Goal: Complete application form: Complete application form

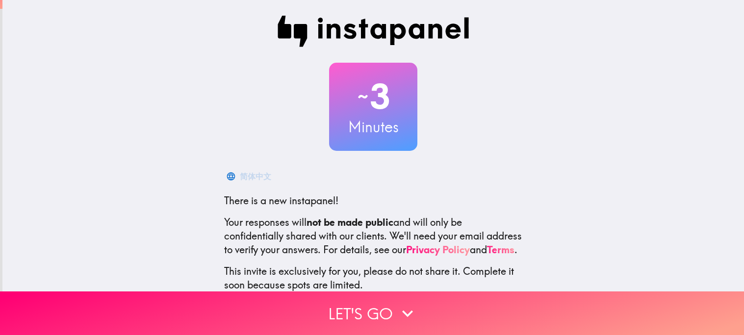
scroll to position [65, 0]
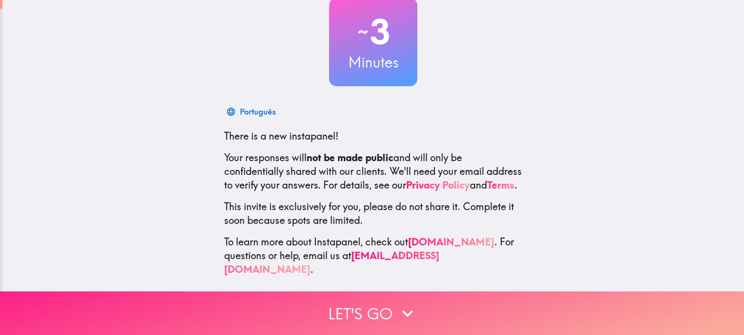
click at [400, 307] on icon "button" at bounding box center [408, 314] width 22 height 22
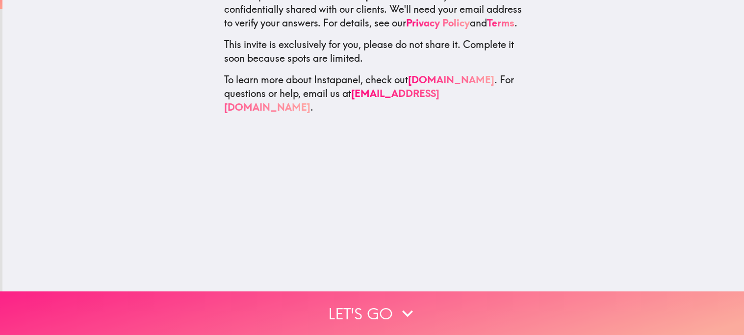
scroll to position [0, 0]
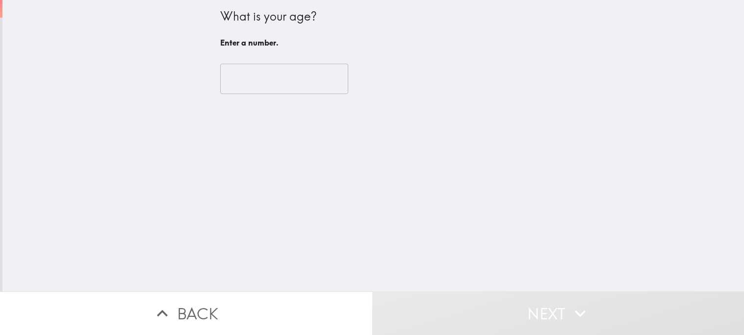
click at [304, 71] on input "number" at bounding box center [284, 79] width 128 height 30
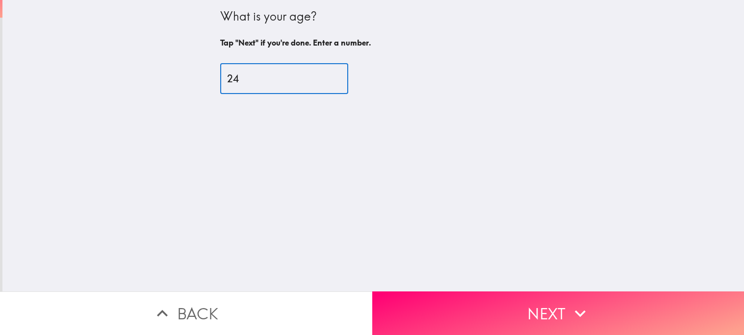
type input "24"
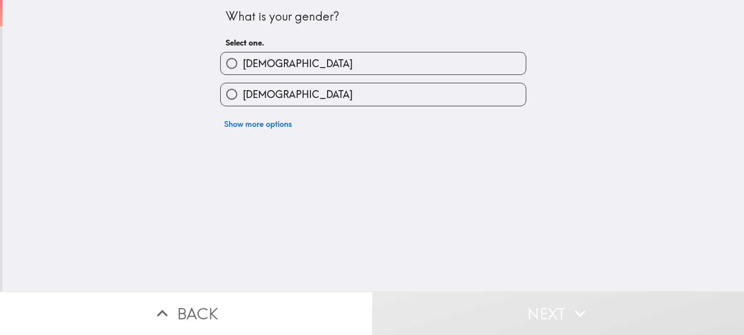
click at [322, 60] on label "[DEMOGRAPHIC_DATA]" at bounding box center [373, 63] width 305 height 22
click at [243, 60] on input "[DEMOGRAPHIC_DATA]" at bounding box center [232, 63] width 22 height 22
radio input "true"
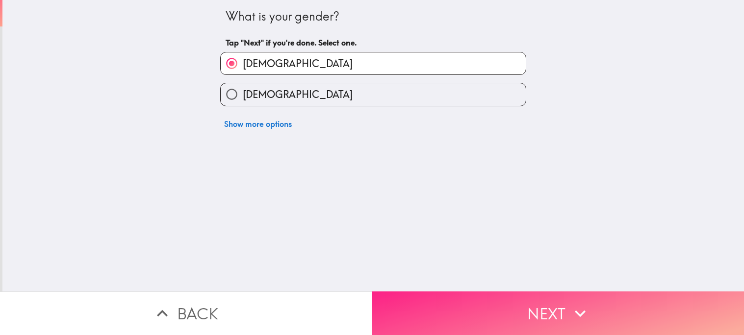
click at [477, 308] on button "Next" at bounding box center [558, 314] width 372 height 44
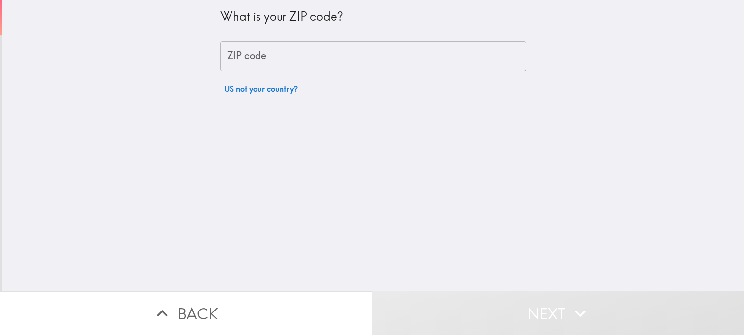
click at [324, 60] on input "ZIP code" at bounding box center [373, 56] width 306 height 30
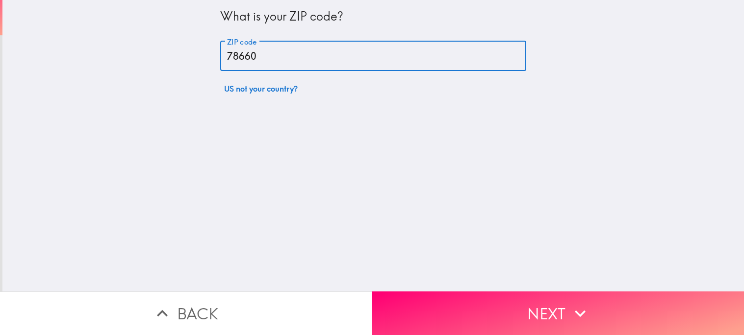
type input "78660"
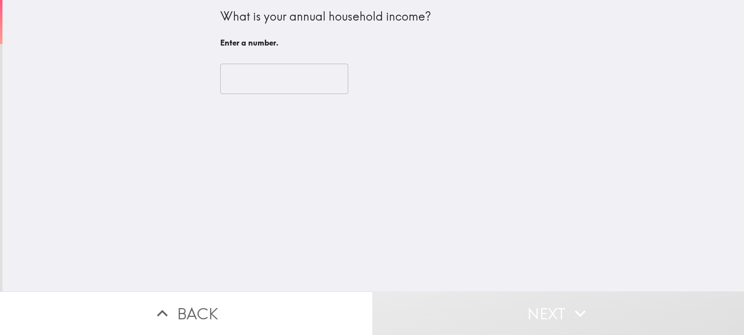
click at [315, 77] on input "number" at bounding box center [284, 79] width 128 height 30
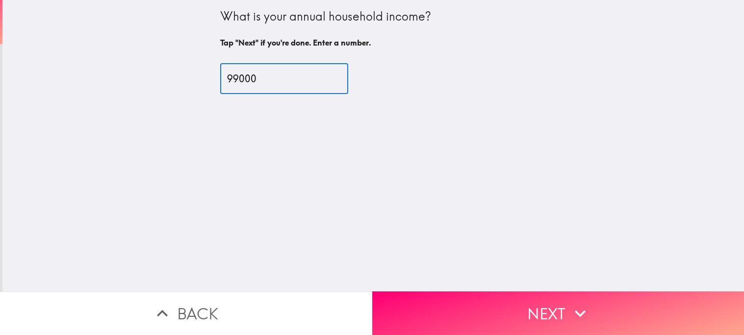
type input "99000"
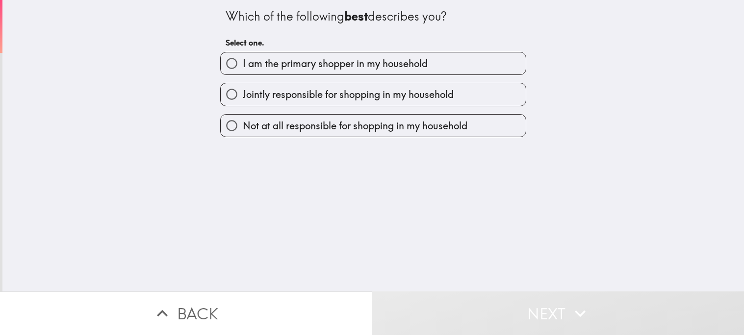
click at [329, 58] on span "I am the primary shopper in my household" at bounding box center [335, 64] width 185 height 14
click at [243, 58] on input "I am the primary shopper in my household" at bounding box center [232, 63] width 22 height 22
radio input "true"
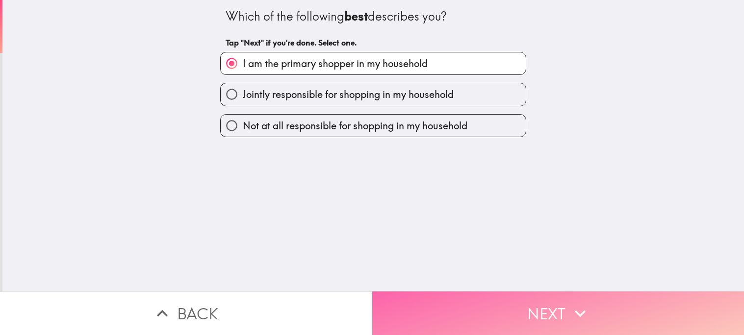
click at [467, 310] on button "Next" at bounding box center [558, 314] width 372 height 44
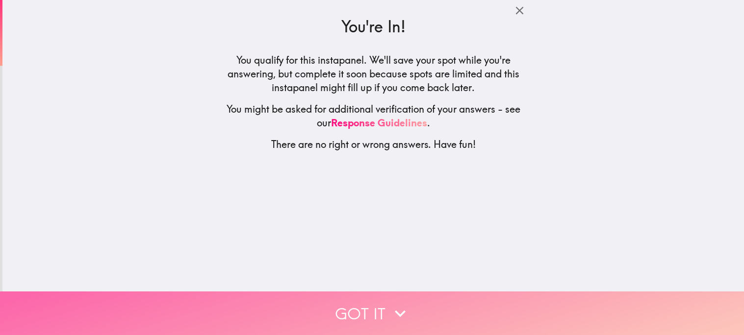
click at [442, 315] on button "Got it" at bounding box center [372, 314] width 744 height 44
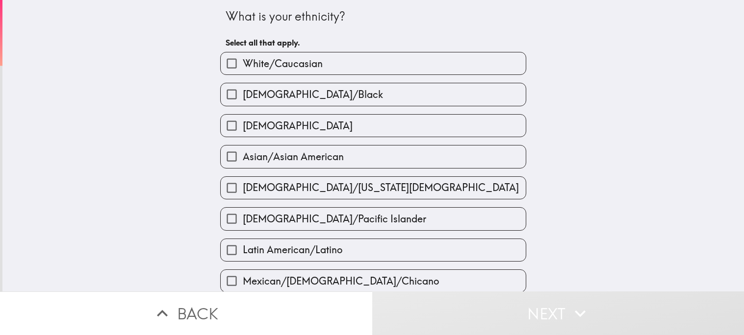
click at [317, 96] on span "[DEMOGRAPHIC_DATA]/Black" at bounding box center [313, 95] width 140 height 14
click at [243, 96] on input "[DEMOGRAPHIC_DATA]/Black" at bounding box center [232, 94] width 22 height 22
checkbox input "true"
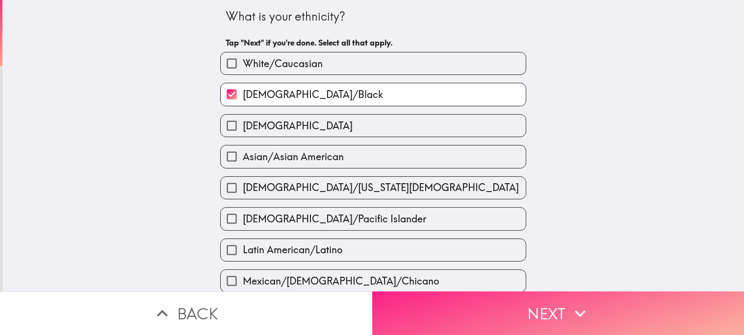
click at [458, 323] on button "Next" at bounding box center [558, 314] width 372 height 44
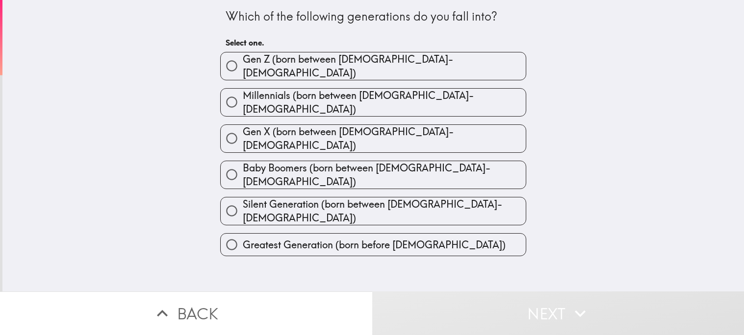
click at [404, 59] on label "Gen Z (born between [DEMOGRAPHIC_DATA]-[DEMOGRAPHIC_DATA])" at bounding box center [373, 65] width 305 height 27
click at [243, 59] on input "Gen Z (born between [DEMOGRAPHIC_DATA]-[DEMOGRAPHIC_DATA])" at bounding box center [232, 66] width 22 height 22
radio input "true"
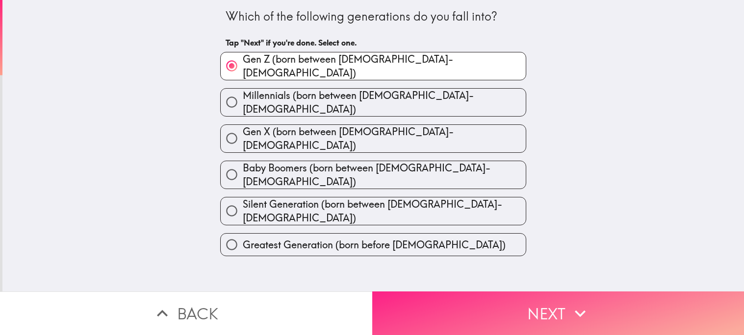
click at [460, 317] on button "Next" at bounding box center [558, 314] width 372 height 44
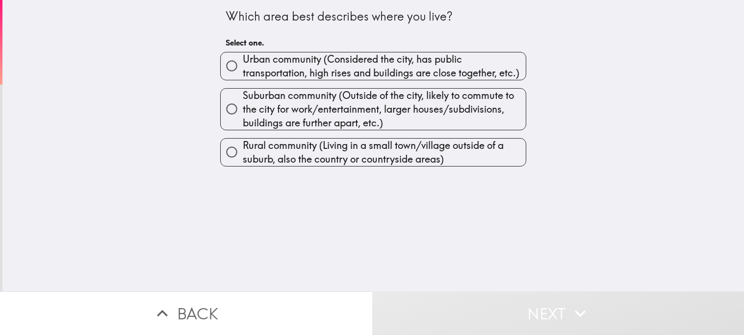
click at [366, 120] on span "Suburban community (Outside of the city, likely to commute to the city for work…" at bounding box center [384, 109] width 283 height 41
click at [243, 120] on input "Suburban community (Outside of the city, likely to commute to the city for work…" at bounding box center [232, 109] width 22 height 22
radio input "true"
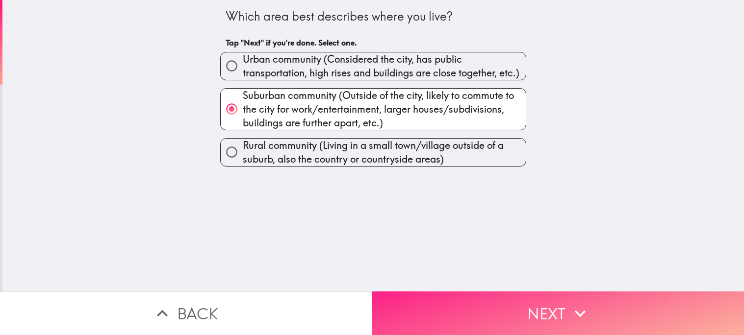
click at [500, 328] on button "Next" at bounding box center [558, 314] width 372 height 44
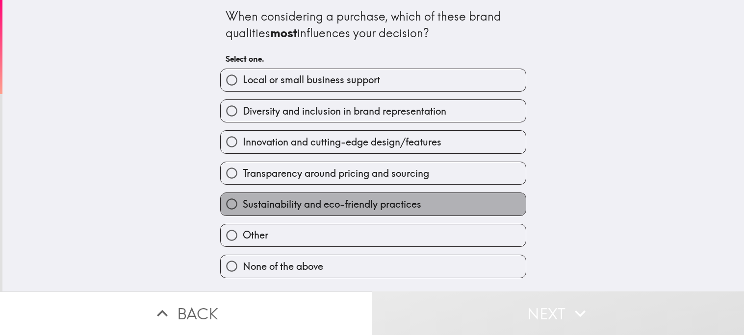
click at [406, 204] on span "Sustainability and eco-friendly practices" at bounding box center [332, 205] width 178 height 14
click at [243, 204] on input "Sustainability and eco-friendly practices" at bounding box center [232, 204] width 22 height 22
radio input "true"
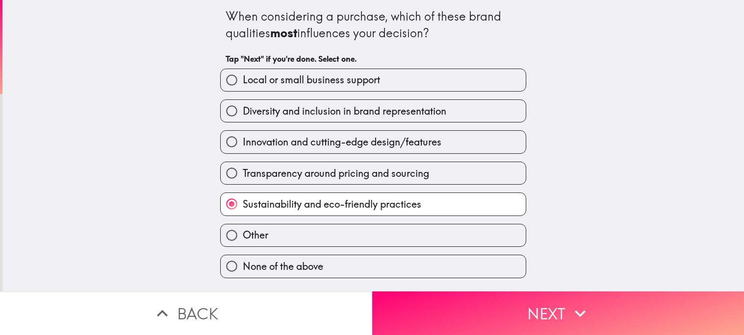
click at [394, 184] on label "Transparency around pricing and sourcing" at bounding box center [373, 173] width 305 height 22
click at [243, 184] on input "Transparency around pricing and sourcing" at bounding box center [232, 173] width 22 height 22
radio input "true"
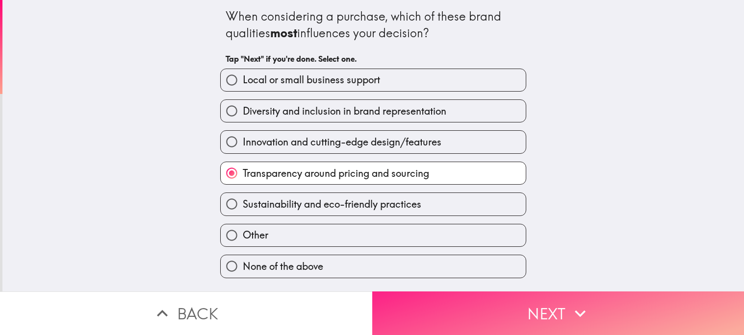
click at [470, 315] on button "Next" at bounding box center [558, 314] width 372 height 44
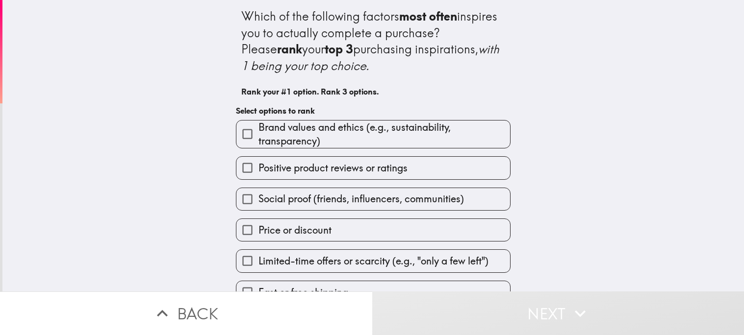
click at [359, 130] on span "Brand values and ethics (e.g., sustainability, transparency)" at bounding box center [383, 134] width 251 height 27
click at [258, 130] on input "Brand values and ethics (e.g., sustainability, transparency)" at bounding box center [247, 134] width 22 height 22
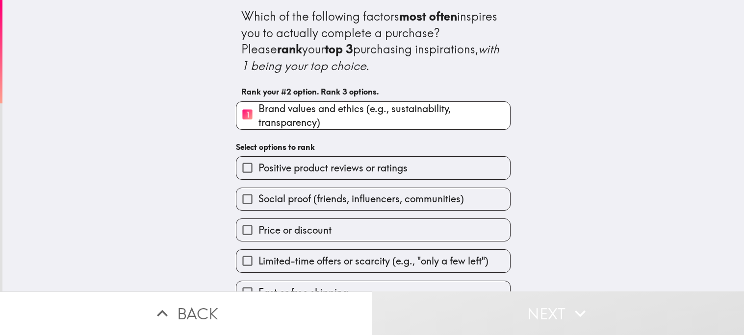
scroll to position [44, 0]
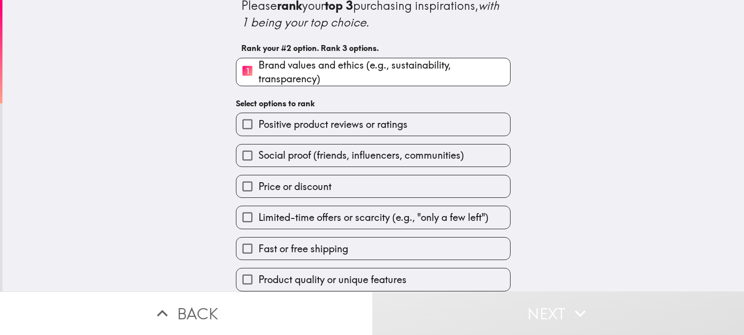
click at [383, 186] on label "Price or discount" at bounding box center [373, 186] width 274 height 22
click at [258, 186] on input "Price or discount" at bounding box center [247, 186] width 22 height 22
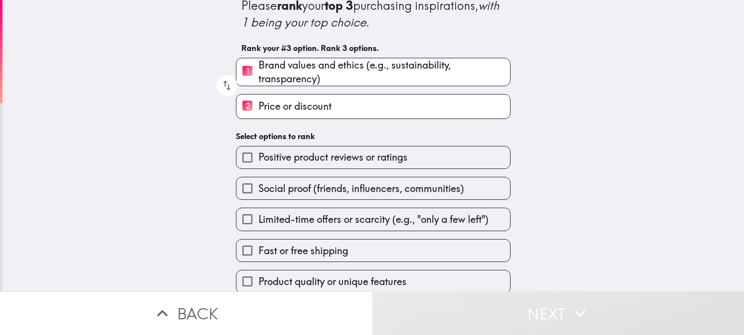
click at [393, 228] on label "Limited-time offers or scarcity (e.g., "only a few left")" at bounding box center [373, 219] width 274 height 22
click at [258, 228] on input "Limited-time offers or scarcity (e.g., "only a few left")" at bounding box center [247, 219] width 22 height 22
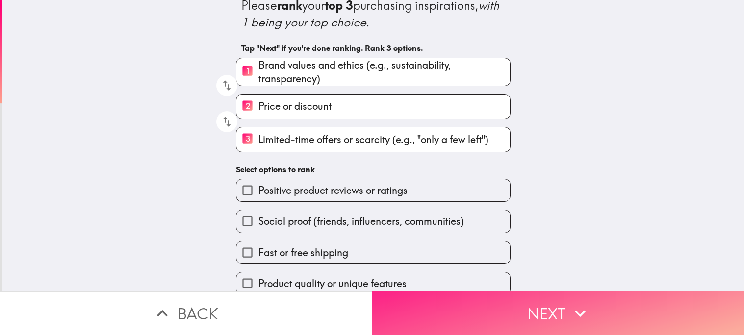
click at [436, 320] on button "Next" at bounding box center [558, 314] width 372 height 44
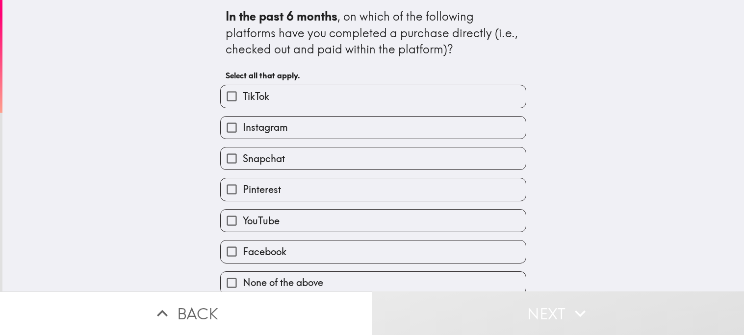
click at [359, 99] on label "TikTok" at bounding box center [373, 96] width 305 height 22
click at [243, 99] on input "TikTok" at bounding box center [232, 96] width 22 height 22
checkbox input "true"
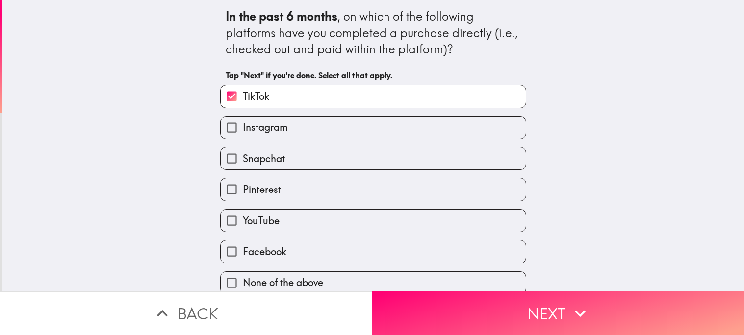
click at [339, 137] on label "Instagram" at bounding box center [373, 128] width 305 height 22
click at [243, 137] on input "Instagram" at bounding box center [232, 128] width 22 height 22
checkbox input "true"
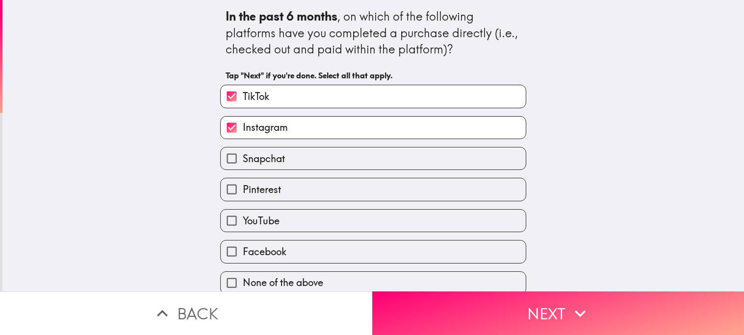
click at [340, 151] on label "Snapchat" at bounding box center [373, 159] width 305 height 22
click at [243, 151] on input "Snapchat" at bounding box center [232, 159] width 22 height 22
checkbox input "true"
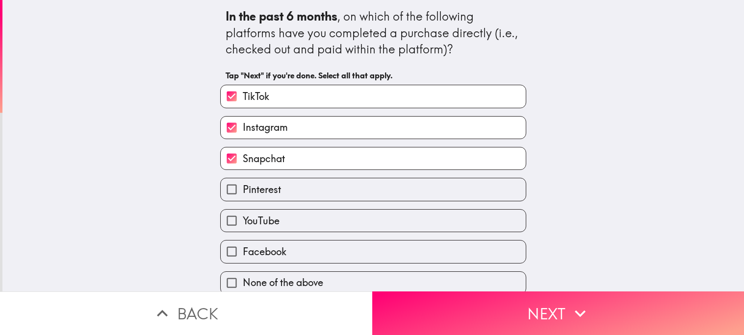
click at [307, 228] on label "YouTube" at bounding box center [373, 221] width 305 height 22
click at [243, 228] on input "YouTube" at bounding box center [232, 221] width 22 height 22
checkbox input "true"
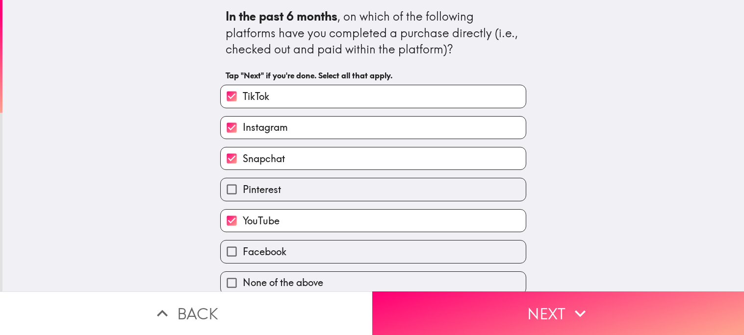
click at [318, 253] on label "Facebook" at bounding box center [373, 252] width 305 height 22
click at [243, 253] on input "Facebook" at bounding box center [232, 252] width 22 height 22
checkbox input "true"
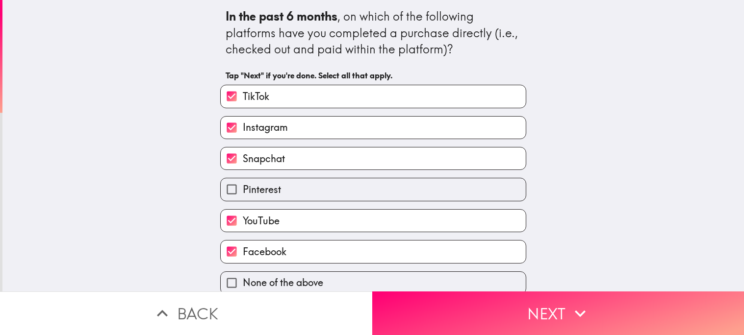
scroll to position [3, 0]
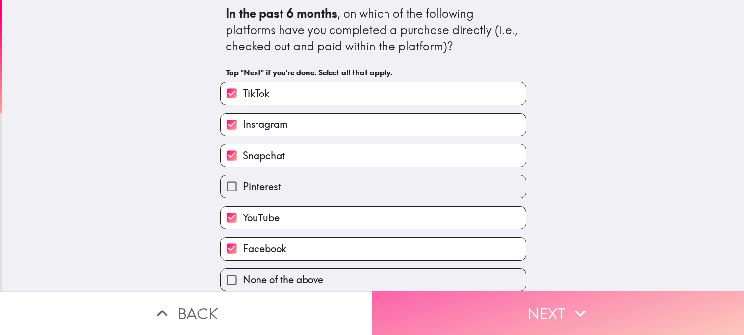
click at [437, 325] on button "Next" at bounding box center [558, 314] width 372 height 44
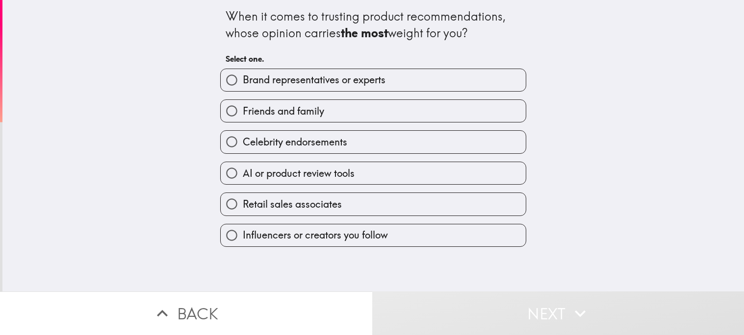
click at [295, 116] on span "Friends and family" at bounding box center [283, 111] width 81 height 14
click at [243, 116] on input "Friends and family" at bounding box center [232, 111] width 22 height 22
radio input "true"
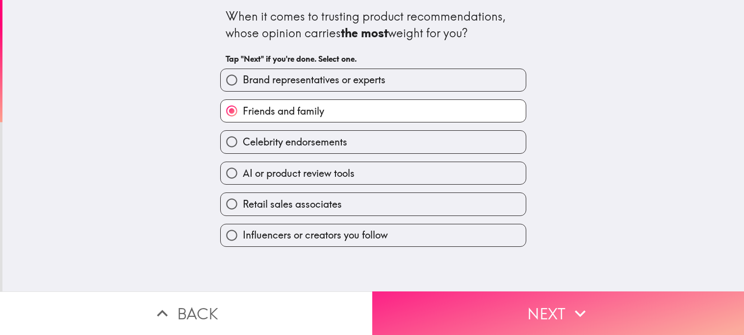
click at [461, 299] on button "Next" at bounding box center [558, 314] width 372 height 44
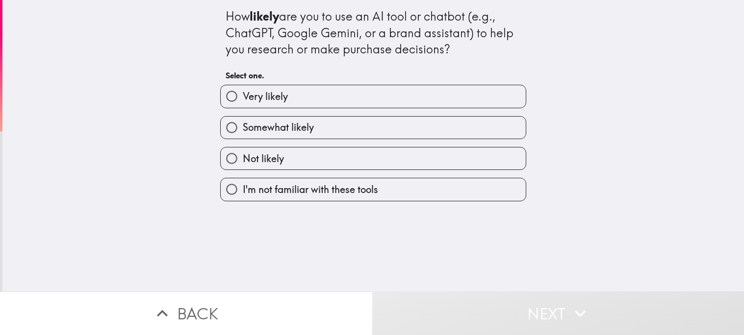
click at [313, 93] on label "Very likely" at bounding box center [373, 96] width 305 height 22
click at [243, 93] on input "Very likely" at bounding box center [232, 96] width 22 height 22
radio input "true"
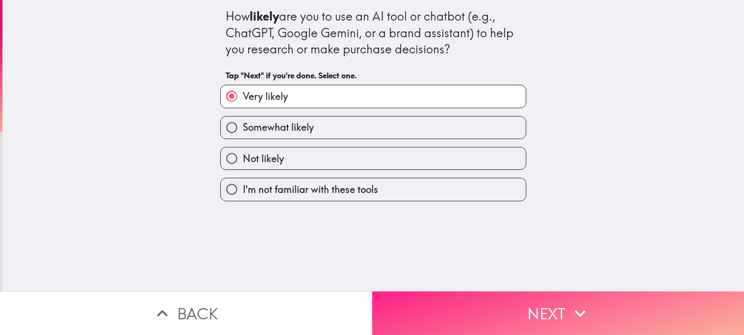
click at [459, 303] on button "Next" at bounding box center [558, 314] width 372 height 44
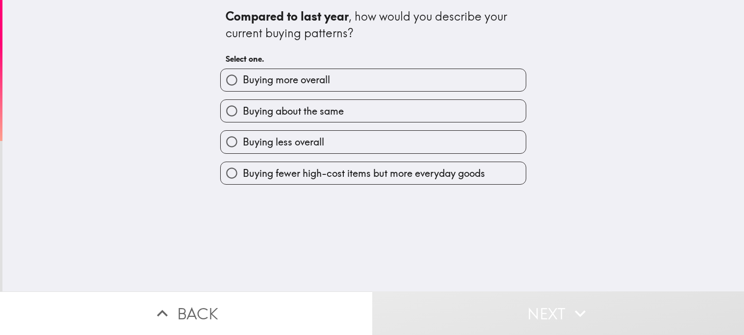
click at [303, 88] on label "Buying more overall" at bounding box center [373, 80] width 305 height 22
click at [243, 88] on input "Buying more overall" at bounding box center [232, 80] width 22 height 22
radio input "true"
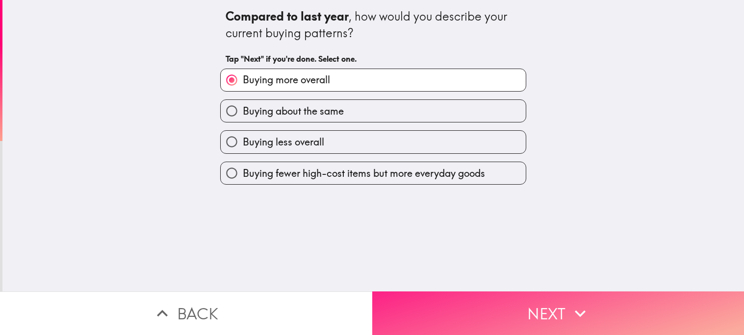
click at [483, 315] on button "Next" at bounding box center [558, 314] width 372 height 44
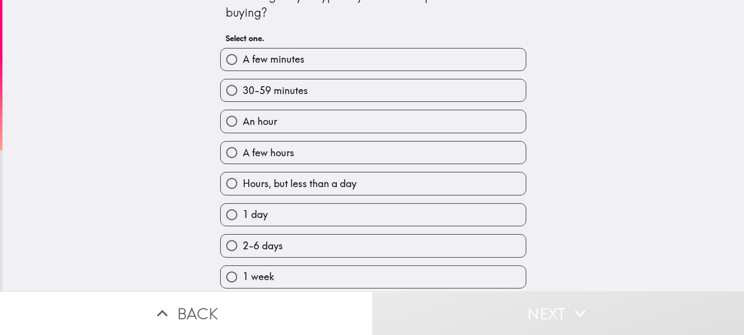
scroll to position [29, 0]
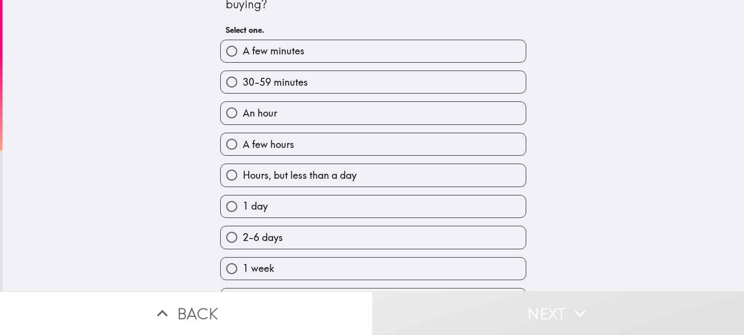
click at [305, 121] on label "An hour" at bounding box center [373, 113] width 305 height 22
click at [243, 121] on input "An hour" at bounding box center [232, 113] width 22 height 22
radio input "true"
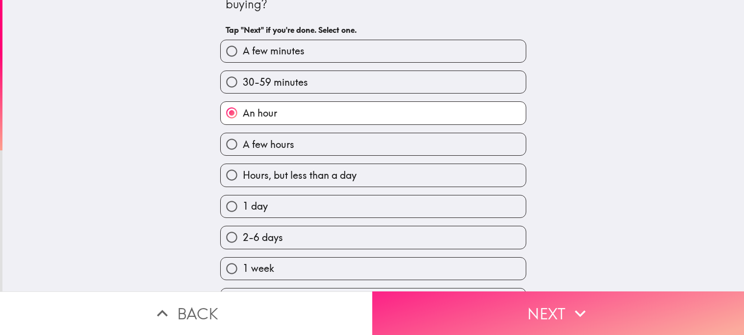
click at [473, 300] on button "Next" at bounding box center [558, 314] width 372 height 44
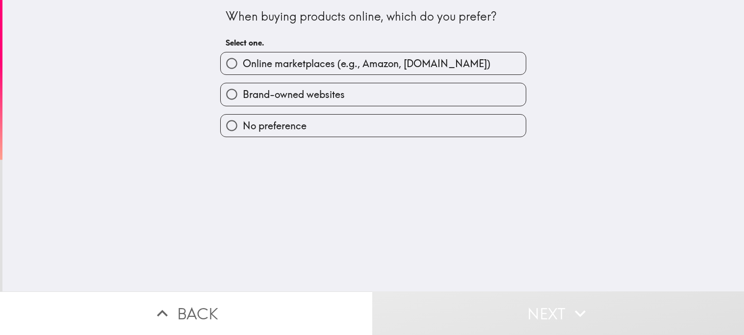
click at [288, 71] on label "Online marketplaces (e.g., Amazon, [DOMAIN_NAME])" at bounding box center [373, 63] width 305 height 22
click at [243, 71] on input "Online marketplaces (e.g., Amazon, [DOMAIN_NAME])" at bounding box center [232, 63] width 22 height 22
radio input "true"
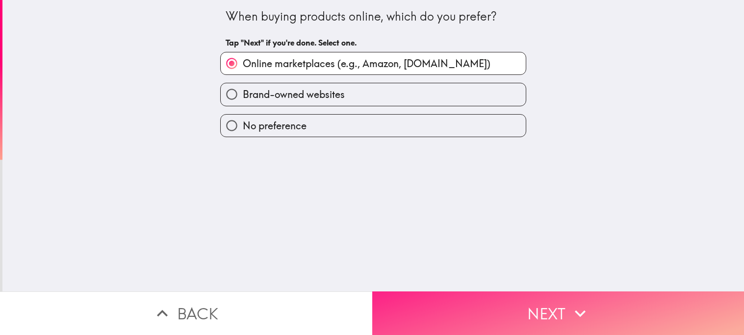
click at [454, 306] on button "Next" at bounding box center [558, 314] width 372 height 44
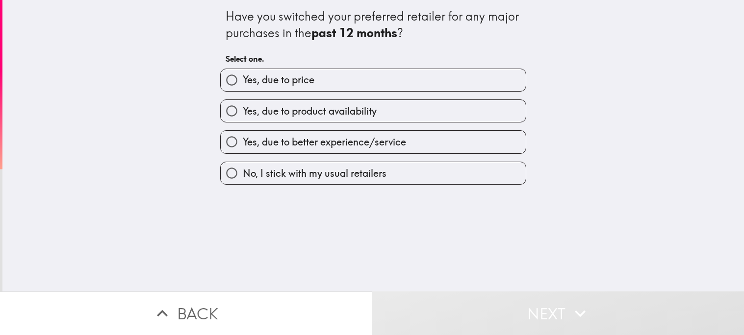
click at [301, 77] on span "Yes, due to price" at bounding box center [279, 80] width 72 height 14
click at [243, 77] on input "Yes, due to price" at bounding box center [232, 80] width 22 height 22
radio input "true"
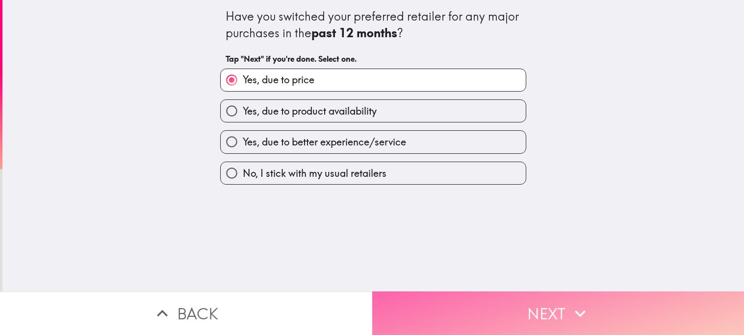
click at [451, 309] on button "Next" at bounding box center [558, 314] width 372 height 44
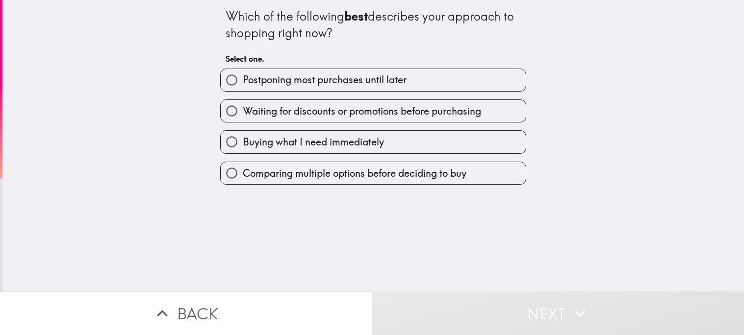
click at [358, 111] on span "Waiting for discounts or promotions before purchasing" at bounding box center [362, 111] width 238 height 14
click at [243, 111] on input "Waiting for discounts or promotions before purchasing" at bounding box center [232, 111] width 22 height 22
radio input "true"
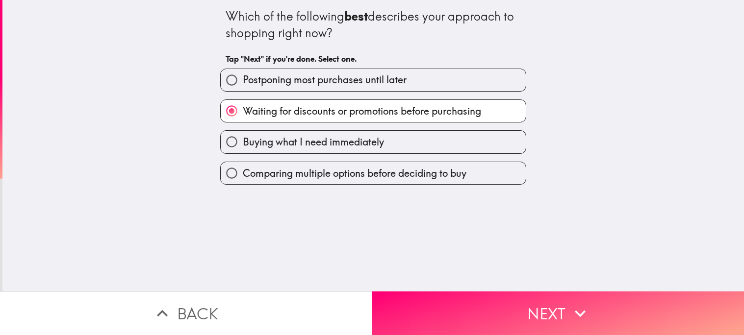
click at [388, 145] on label "Buying what I need immediately" at bounding box center [373, 142] width 305 height 22
click at [243, 145] on input "Buying what I need immediately" at bounding box center [232, 142] width 22 height 22
radio input "true"
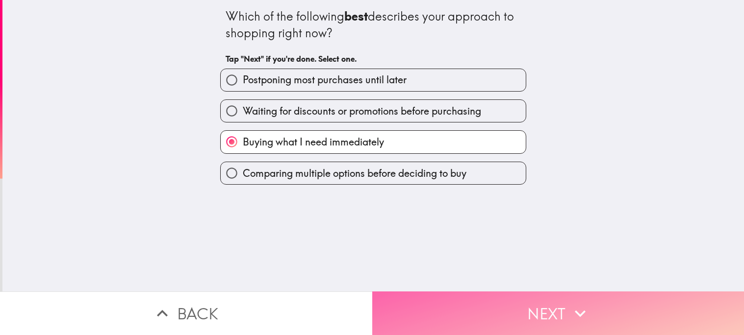
click at [492, 296] on button "Next" at bounding box center [558, 314] width 372 height 44
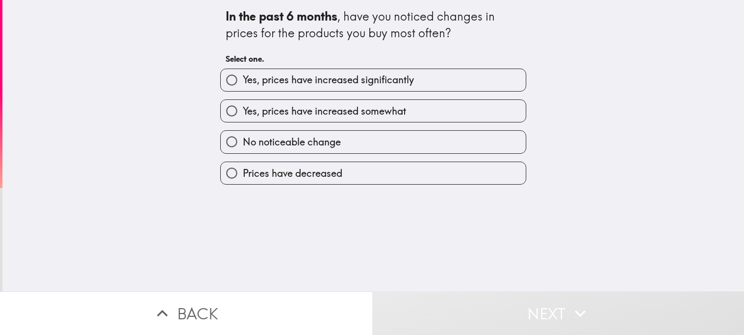
click at [290, 77] on span "Yes, prices have increased significantly" at bounding box center [328, 80] width 171 height 14
click at [243, 77] on input "Yes, prices have increased significantly" at bounding box center [232, 80] width 22 height 22
radio input "true"
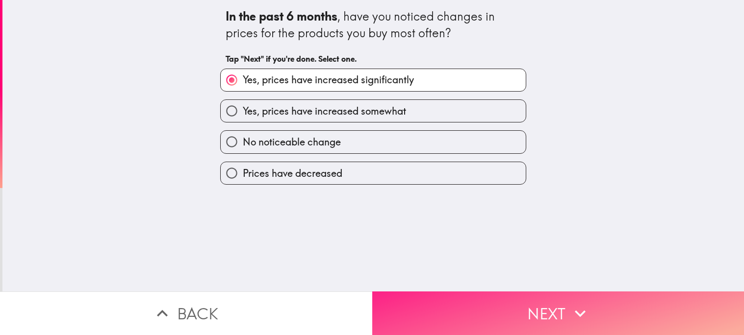
click at [487, 310] on button "Next" at bounding box center [558, 314] width 372 height 44
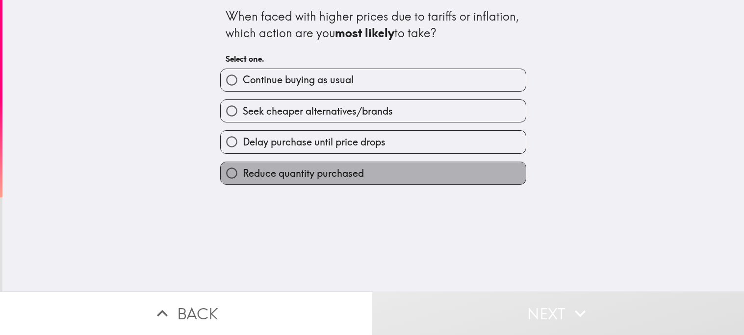
click at [369, 170] on label "Reduce quantity purchased" at bounding box center [373, 173] width 305 height 22
click at [243, 170] on input "Reduce quantity purchased" at bounding box center [232, 173] width 22 height 22
radio input "true"
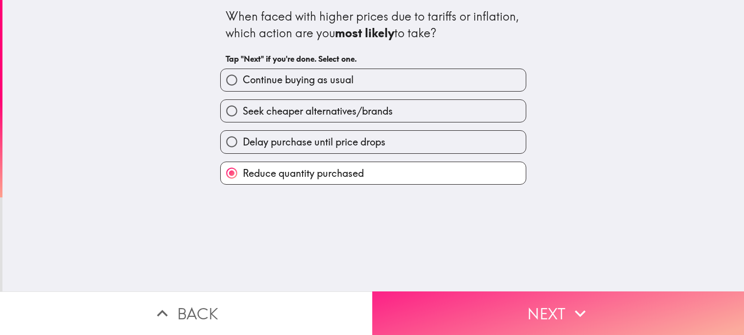
click at [444, 319] on button "Next" at bounding box center [558, 314] width 372 height 44
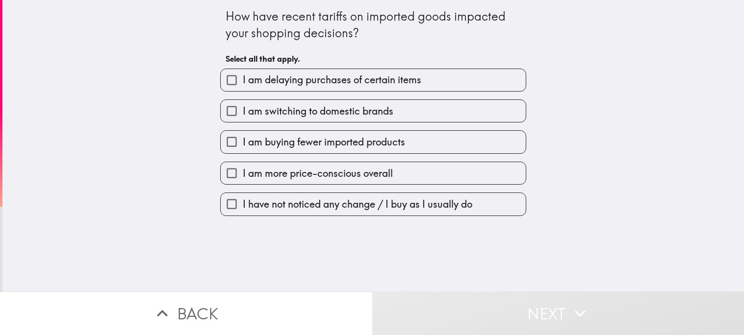
click at [350, 112] on span "I am switching to domestic brands" at bounding box center [318, 111] width 150 height 14
click at [243, 112] on input "I am switching to domestic brands" at bounding box center [232, 111] width 22 height 22
checkbox input "true"
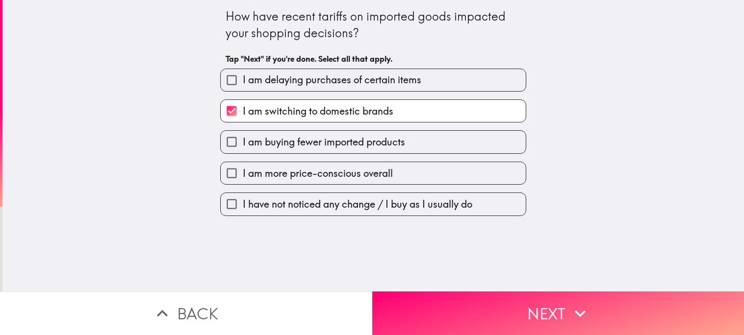
click at [386, 164] on label "I am more price-conscious overall" at bounding box center [373, 173] width 305 height 22
click at [243, 164] on input "I am more price-conscious overall" at bounding box center [232, 173] width 22 height 22
checkbox input "true"
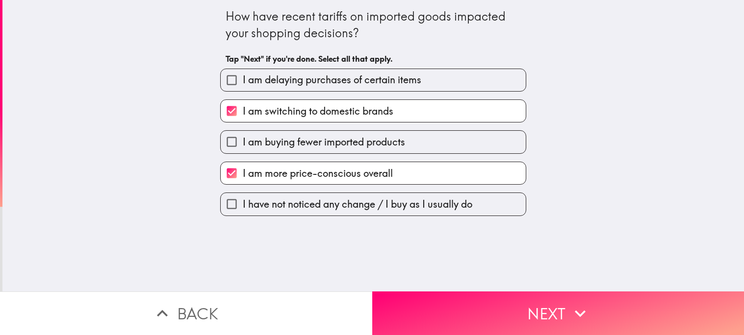
click at [333, 75] on span "I am delaying purchases of certain items" at bounding box center [332, 80] width 178 height 14
click at [243, 75] on input "I am delaying purchases of certain items" at bounding box center [232, 80] width 22 height 22
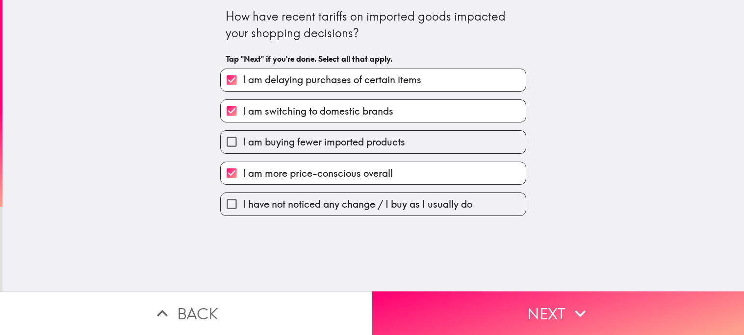
click at [333, 75] on span "I am delaying purchases of certain items" at bounding box center [332, 80] width 178 height 14
click at [243, 75] on input "I am delaying purchases of certain items" at bounding box center [232, 80] width 22 height 22
checkbox input "false"
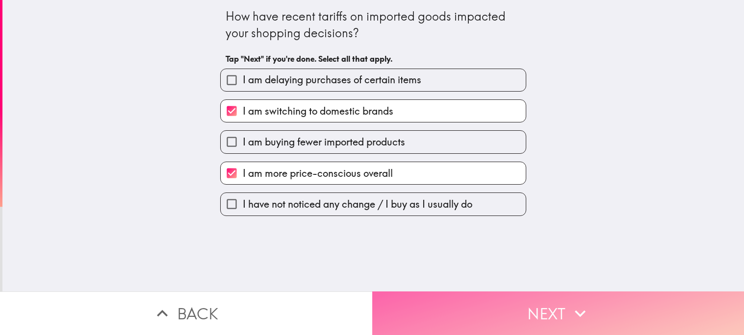
click at [467, 313] on button "Next" at bounding box center [558, 314] width 372 height 44
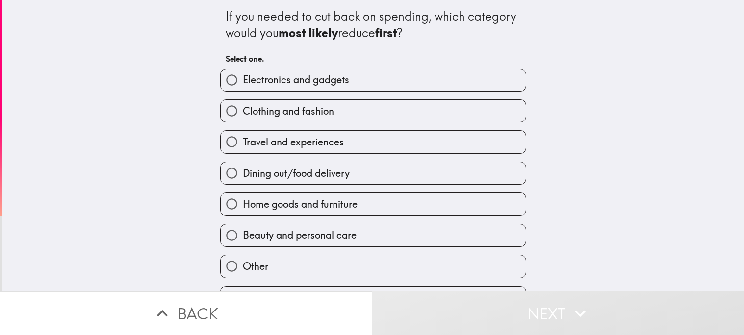
scroll to position [18, 0]
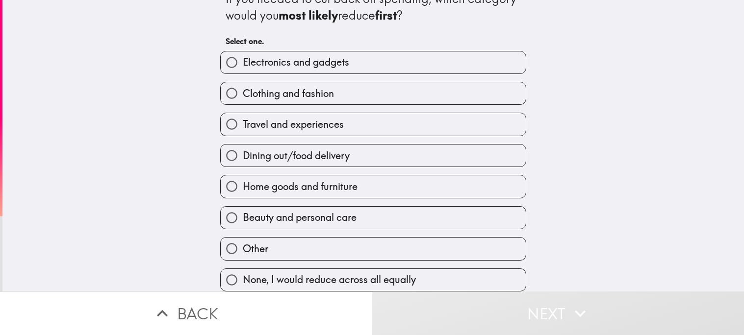
click at [313, 70] on label "Electronics and gadgets" at bounding box center [373, 62] width 305 height 22
click at [243, 70] on input "Electronics and gadgets" at bounding box center [232, 62] width 22 height 22
radio input "true"
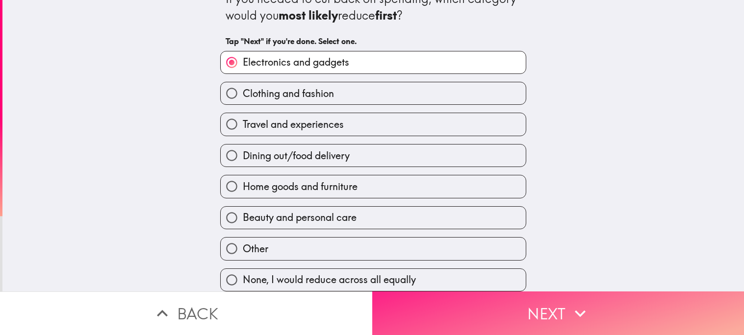
click at [437, 303] on button "Next" at bounding box center [558, 314] width 372 height 44
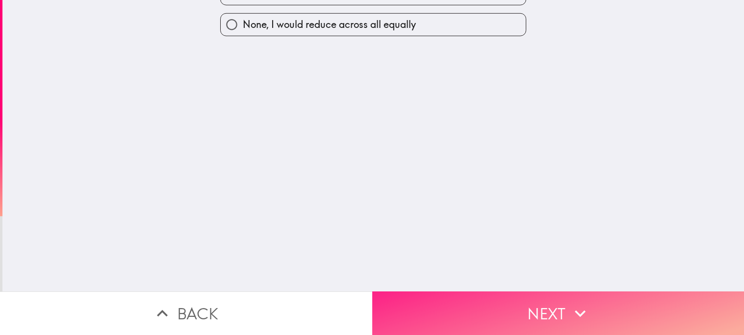
scroll to position [0, 0]
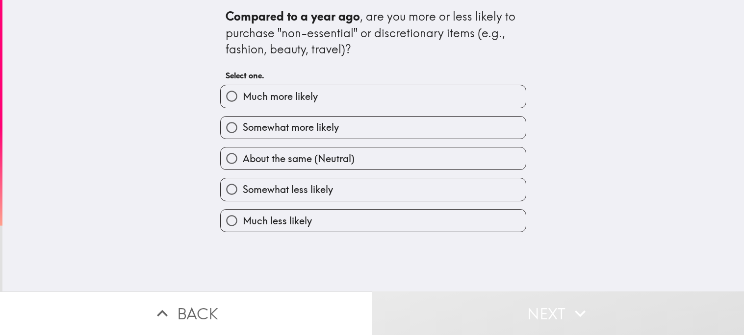
click at [349, 96] on label "Much more likely" at bounding box center [373, 96] width 305 height 22
click at [243, 96] on input "Much more likely" at bounding box center [232, 96] width 22 height 22
radio input "true"
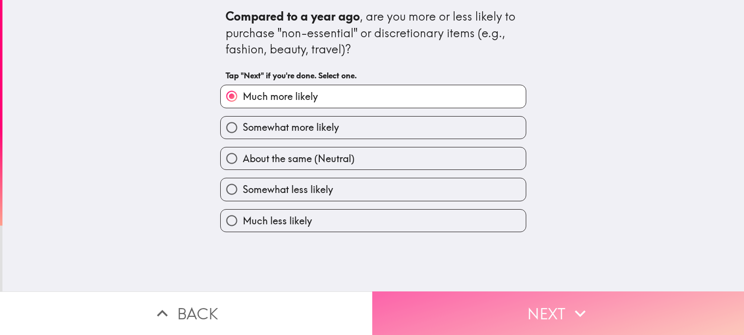
click at [448, 318] on button "Next" at bounding box center [558, 314] width 372 height 44
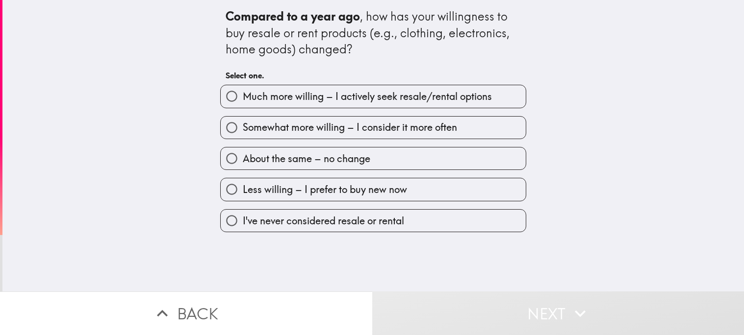
click at [338, 100] on span "Much more willing – I actively seek resale/rental options" at bounding box center [367, 97] width 249 height 14
click at [243, 100] on input "Much more willing – I actively seek resale/rental options" at bounding box center [232, 96] width 22 height 22
radio input "true"
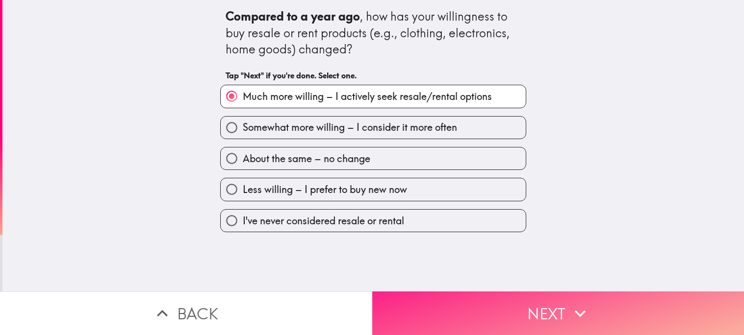
click at [476, 329] on button "Next" at bounding box center [558, 314] width 372 height 44
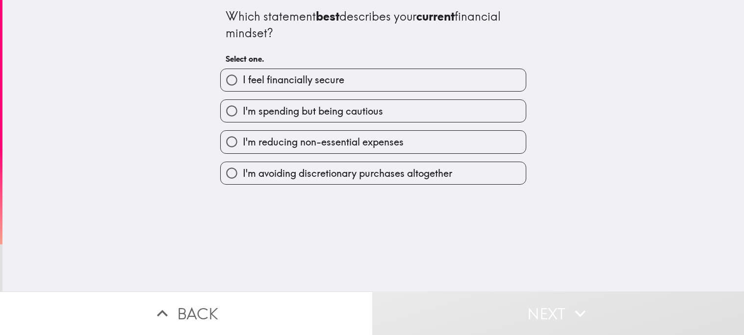
click at [334, 82] on span "I feel financially secure" at bounding box center [293, 80] width 101 height 14
click at [243, 82] on input "I feel financially secure" at bounding box center [232, 80] width 22 height 22
radio input "true"
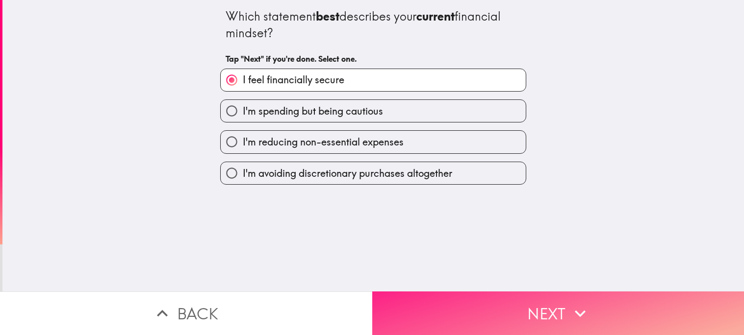
click at [480, 314] on button "Next" at bounding box center [558, 314] width 372 height 44
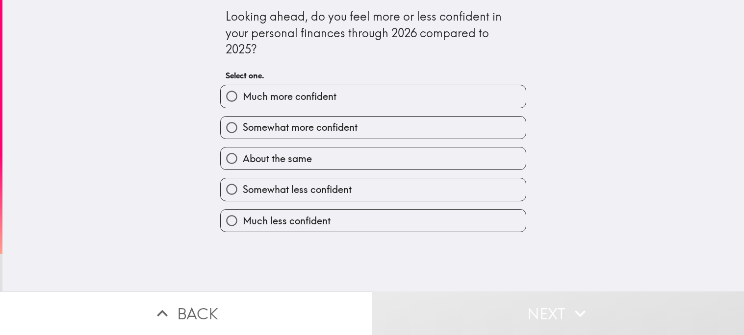
click at [357, 102] on label "Much more confident" at bounding box center [373, 96] width 305 height 22
click at [243, 102] on input "Much more confident" at bounding box center [232, 96] width 22 height 22
radio input "true"
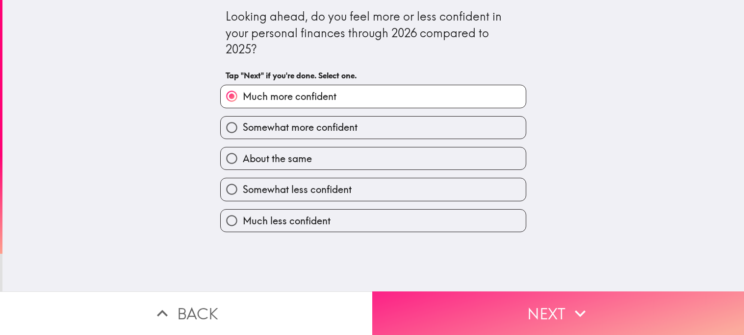
click at [438, 308] on button "Next" at bounding box center [558, 314] width 372 height 44
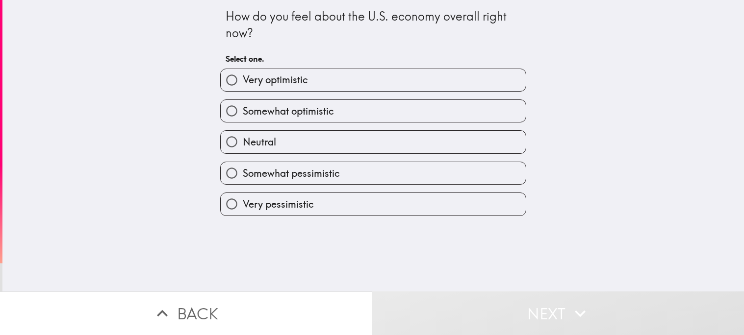
click at [301, 67] on div "Very optimistic" at bounding box center [369, 76] width 314 height 31
click at [305, 75] on span "Very optimistic" at bounding box center [275, 80] width 65 height 14
click at [243, 75] on input "Very optimistic" at bounding box center [232, 80] width 22 height 22
radio input "true"
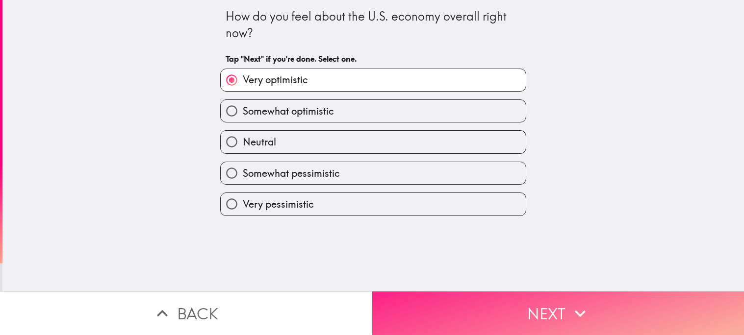
click at [482, 322] on button "Next" at bounding box center [558, 314] width 372 height 44
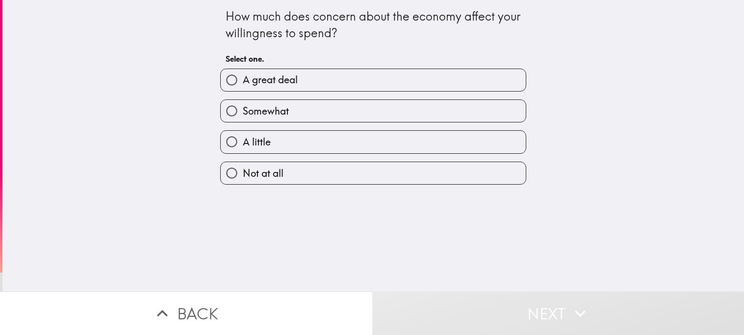
click at [332, 71] on label "A great deal" at bounding box center [373, 80] width 305 height 22
click at [243, 71] on input "A great deal" at bounding box center [232, 80] width 22 height 22
radio input "true"
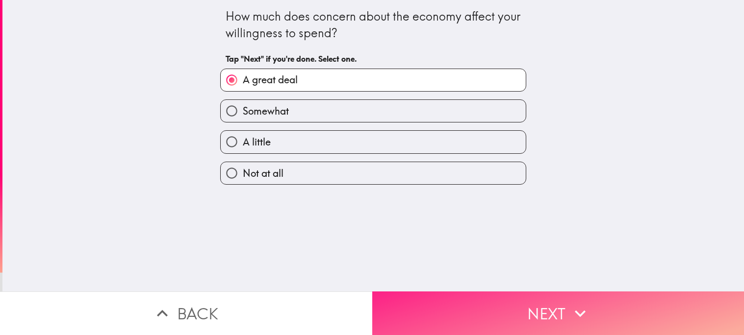
click at [441, 325] on button "Next" at bounding box center [558, 314] width 372 height 44
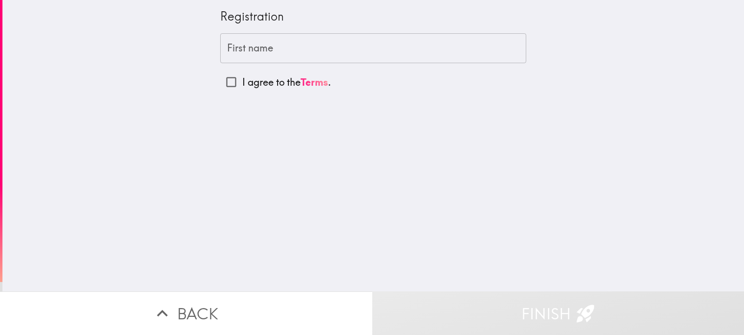
click at [314, 38] on input "First name" at bounding box center [373, 48] width 306 height 30
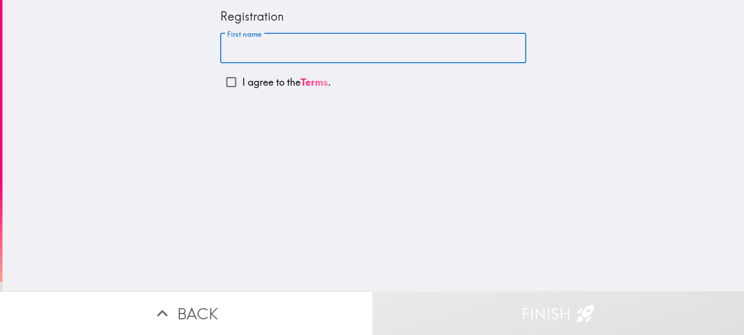
type input "[PERSON_NAME]"
click at [232, 82] on input "I agree to the Terms ." at bounding box center [231, 82] width 22 height 22
checkbox input "true"
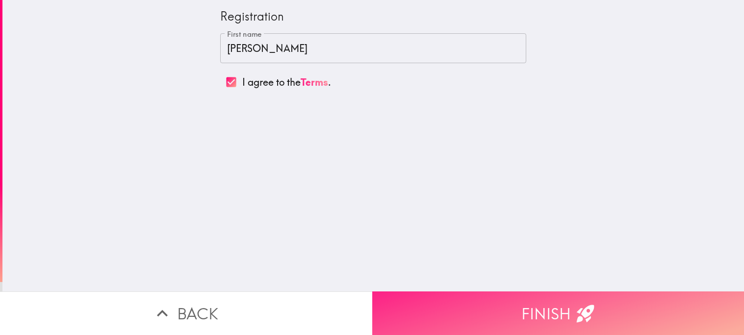
click at [561, 331] on button "Finish" at bounding box center [558, 314] width 372 height 44
